Goal: Information Seeking & Learning: Learn about a topic

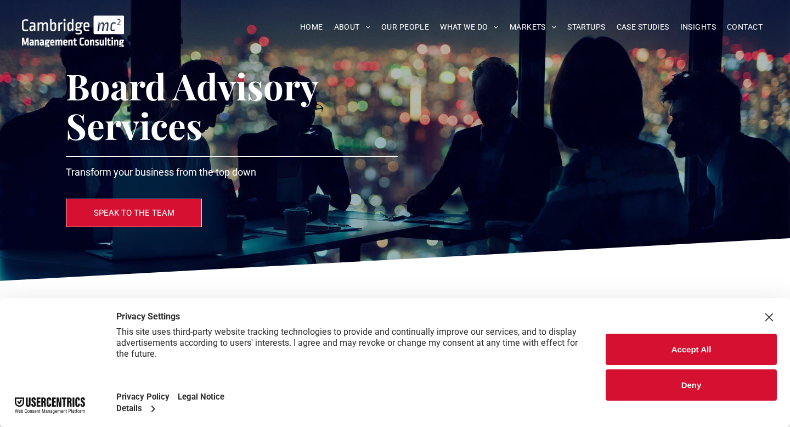
scroll to position [56, 0]
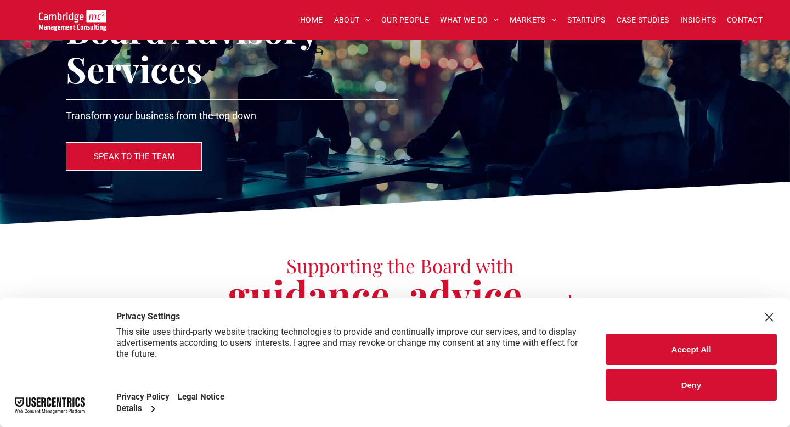
click at [697, 391] on button "Deny" at bounding box center [690, 384] width 171 height 31
click at [691, 384] on button "Deny" at bounding box center [690, 384] width 171 height 31
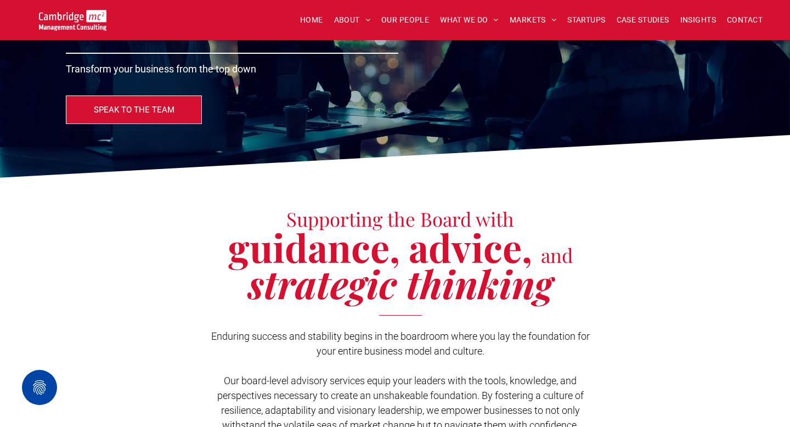
scroll to position [116, 0]
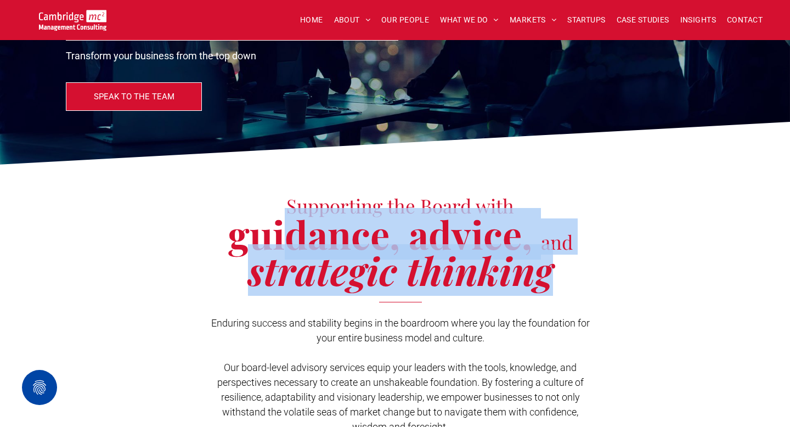
drag, startPoint x: 285, startPoint y: 211, endPoint x: 554, endPoint y: 266, distance: 274.8
click at [554, 266] on h2 "guidance, advice, and strategic thinking" at bounding box center [400, 254] width 408 height 72
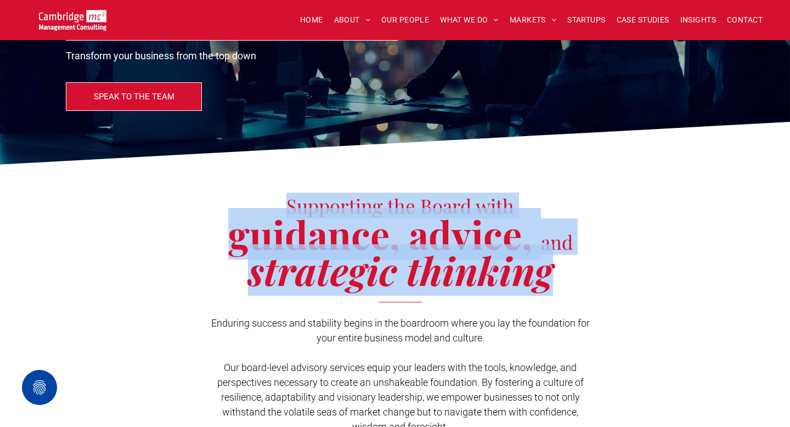
drag, startPoint x: 552, startPoint y: 282, endPoint x: 195, endPoint y: 201, distance: 365.4
click at [195, 201] on div "Supporting the Board with guidance, advice, and strategic thinking Enduring suc…" at bounding box center [395, 332] width 658 height 302
copy div "Supporting the Board with guidance, advice, and strategic thinking"
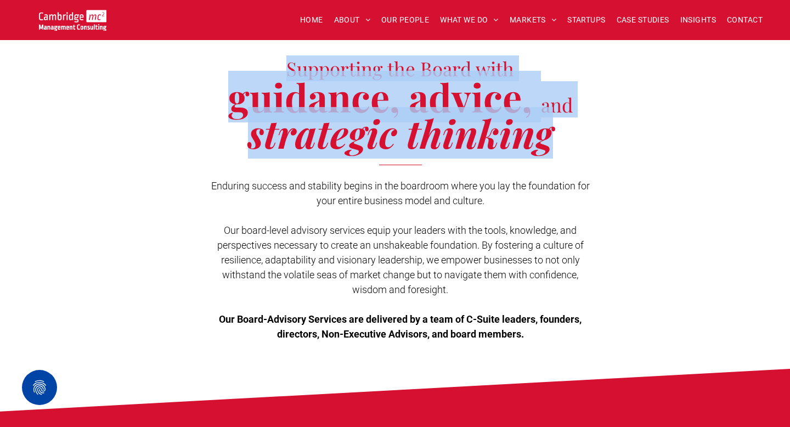
scroll to position [254, 0]
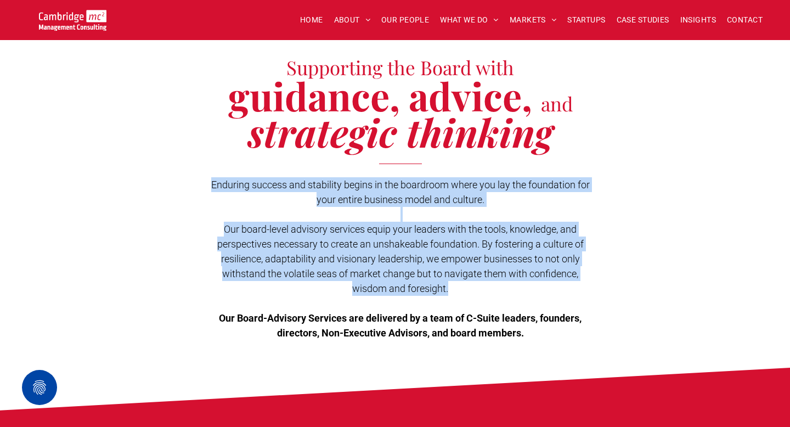
drag, startPoint x: 209, startPoint y: 180, endPoint x: 476, endPoint y: 286, distance: 287.7
click at [476, 286] on div "Enduring success and stability begins in the boardroom where you lay the founda…" at bounding box center [400, 258] width 388 height 165
copy div "Enduring success and stability begins in the boardroom where you lay the founda…"
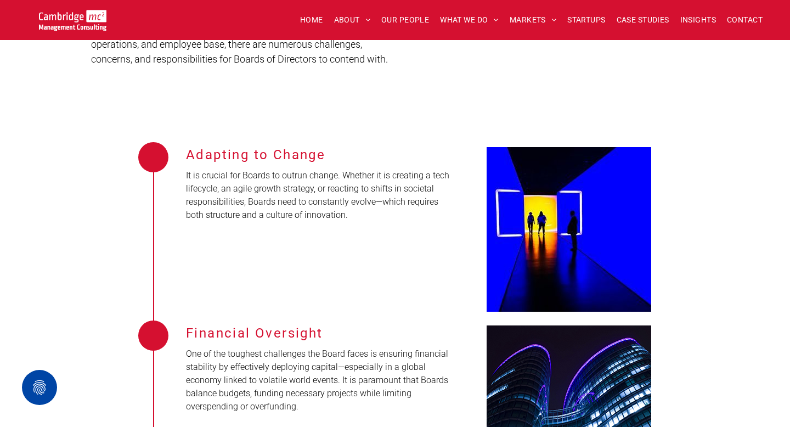
scroll to position [1296, 0]
